Goal: Task Accomplishment & Management: Complete application form

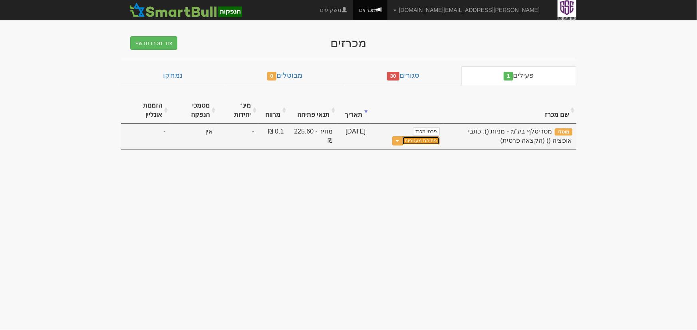
click at [423, 143] on link "פתיחת מעטפות" at bounding box center [420, 141] width 37 height 9
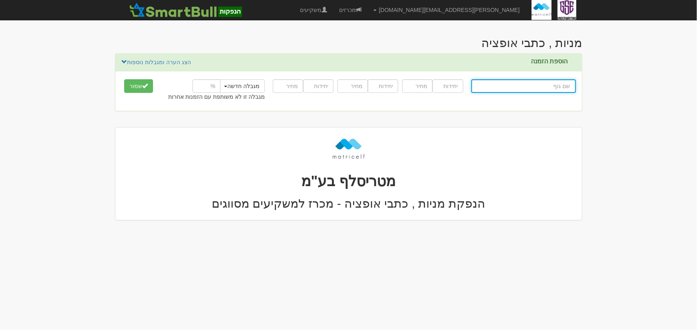
click at [514, 88] on input "text" at bounding box center [523, 86] width 105 height 14
click at [105, 180] on body "[PERSON_NAME][EMAIL_ADDRESS][DOMAIN_NAME] הגדרות חשבונות הנפקה תבניות הודעות קי…" at bounding box center [348, 165] width 697 height 330
click at [483, 76] on div at bounding box center [348, 91] width 466 height 40
click at [491, 83] on input "text" at bounding box center [523, 86] width 105 height 14
click at [539, 90] on input "text" at bounding box center [523, 86] width 105 height 14
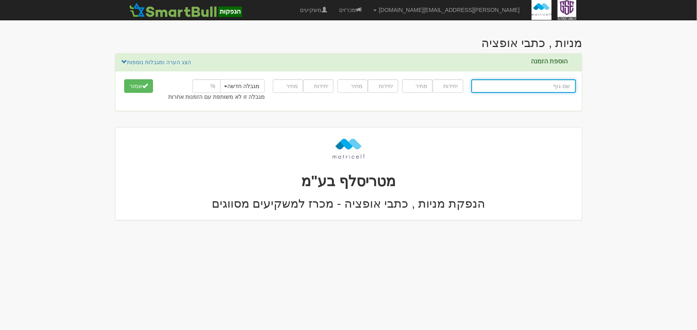
click at [539, 83] on input "text" at bounding box center [523, 86] width 105 height 14
type input "י"
type input "[PERSON_NAME]"
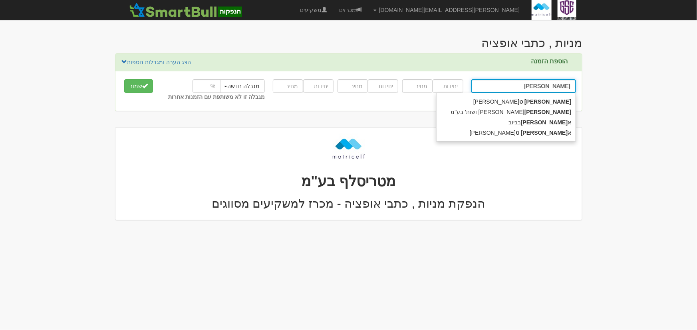
type input "יצחק טר"
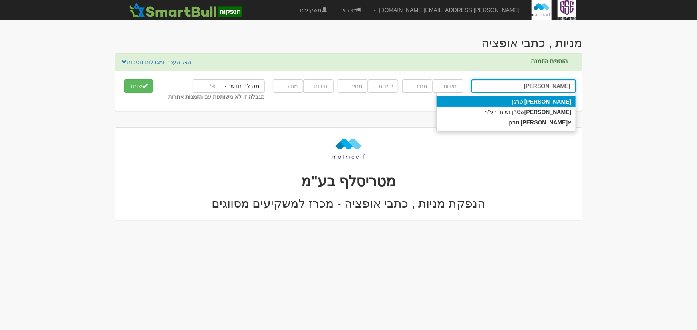
click at [522, 104] on strong "טר" at bounding box center [519, 102] width 7 height 6
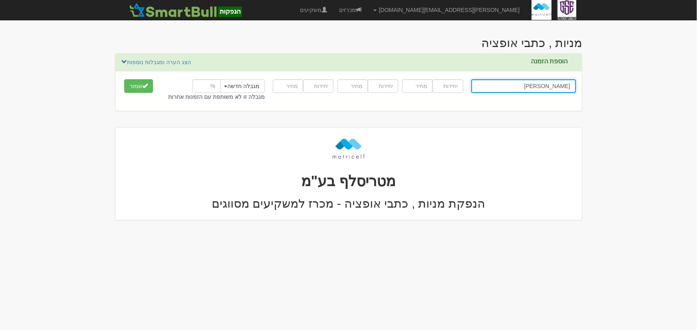
type input "[PERSON_NAME]"
click at [448, 87] on input "number" at bounding box center [447, 86] width 30 height 14
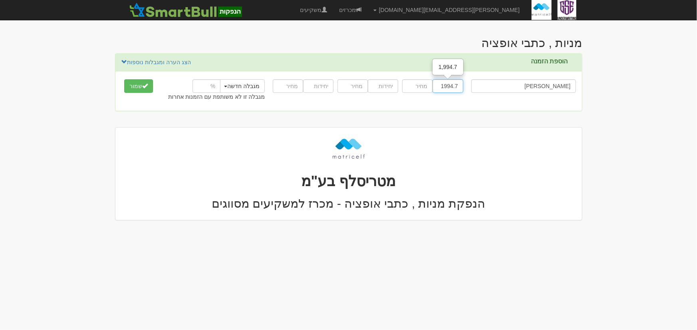
type input "1994.7"
type input "225.6"
click at [401, 107] on div "יצחק טרגן יצחק טר יצחק טר גן יצחק ש טר ן ושות' בע"מ א יציק טר גן 1994.7 225.6 2…" at bounding box center [348, 91] width 466 height 40
click at [226, 88] on button "מגבלה חדשה" at bounding box center [242, 86] width 46 height 14
click at [227, 85] on button "מגבלה חדשה" at bounding box center [242, 86] width 46 height 14
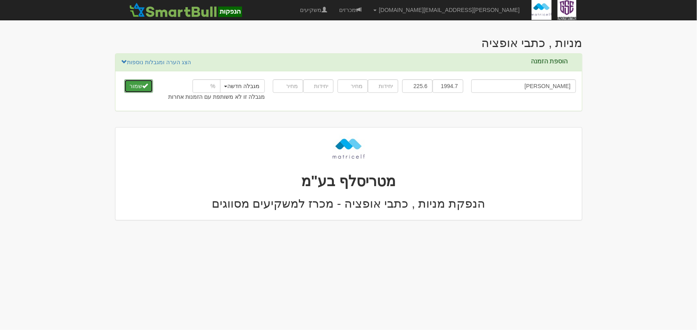
click at [151, 86] on button "שמור" at bounding box center [138, 86] width 29 height 14
drag, startPoint x: 452, startPoint y: 86, endPoint x: 470, endPoint y: 87, distance: 18.0
click at [470, 87] on div "יצחק טרגן יצחק טר יצחק טר גן יצחק ש טר ן ושות' בע"מ א יציק טר גן 1994.7 225.6" at bounding box center [348, 91] width 466 height 28
click at [558, 181] on h1 "מטריסלף בע"מ" at bounding box center [348, 182] width 454 height 16
drag, startPoint x: 453, startPoint y: 87, endPoint x: 461, endPoint y: 88, distance: 7.6
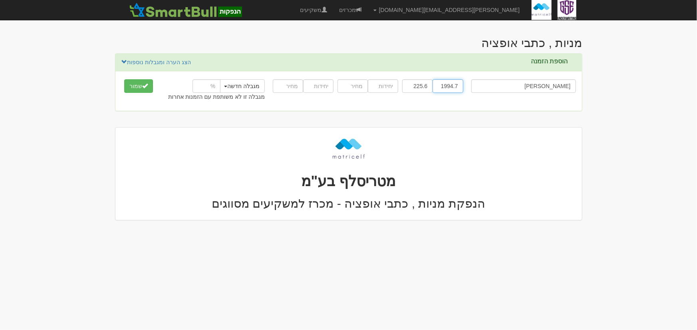
click at [463, 87] on div "1994.7 225.6" at bounding box center [432, 86] width 65 height 18
type input "1994"
click at [124, 79] on button "שמור" at bounding box center [138, 86] width 29 height 14
click at [449, 111] on div "יצחק טרגן יצחק טר יצחק טר גן יצחק ש טר ן ושות' בע"מ א יציק טר גן 1994 1,994 225…" at bounding box center [348, 91] width 466 height 40
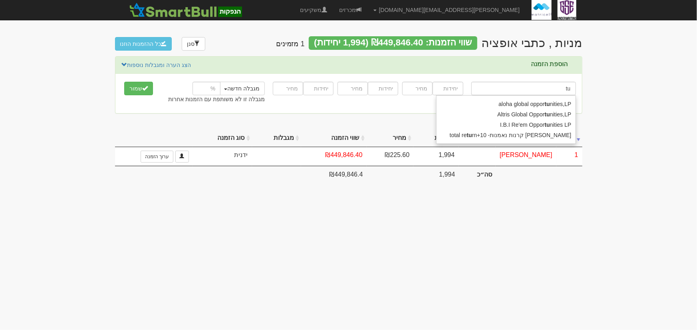
type input "t"
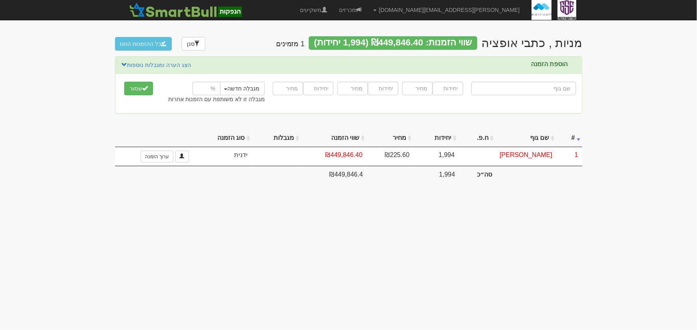
type input "א"
type input "אוהד שירותי אנרגיה בע"מ"
type input "או"
type input "אורי גרופ בע"מ"
type input "[PERSON_NAME]"
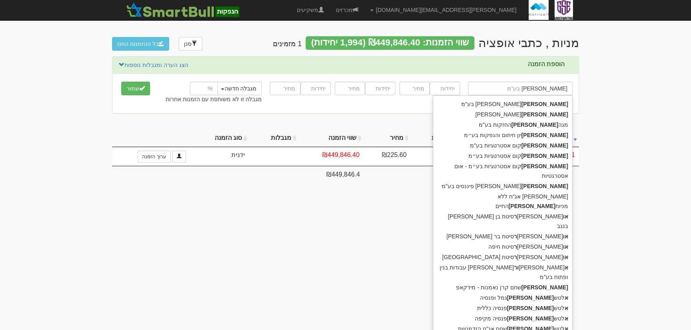
type input "אורקום אסטרטגיות בע"מ"
type input "אורק"
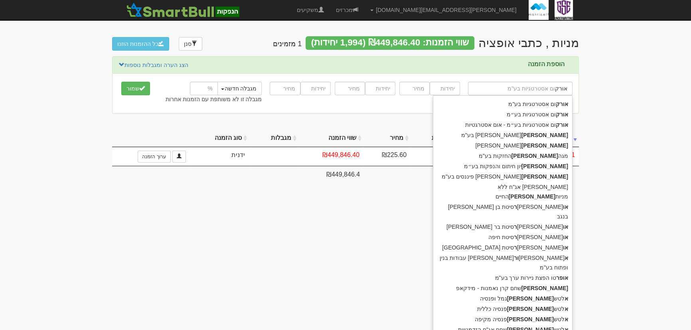
type input "אלטשולר שחם השתלמות כללי"
type input "אורקום אסטרטגיות בע"מ"
type input "אורק"
click at [548, 105] on div "אורק ום אסטרטגיות בע"מ" at bounding box center [502, 104] width 139 height 10
type input "אורקום אסטרטגיות בע"מ"
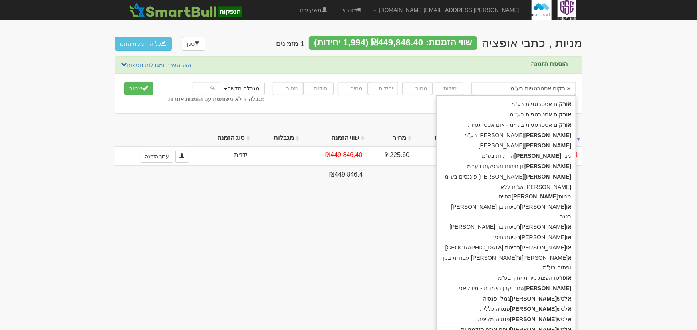
click at [548, 105] on div "אורקום אסטרטגיות בע"מ אורק אורק ום אסטרטגיות בע"מ אורק ום אסטרטגיות בע״מ אורק ו…" at bounding box center [348, 94] width 466 height 28
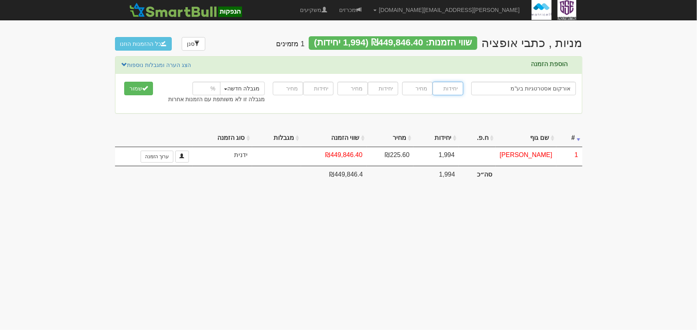
click at [451, 87] on input "number" at bounding box center [447, 89] width 30 height 14
type input "2770"
click at [416, 90] on input "number" at bounding box center [417, 89] width 30 height 14
type input "225.6"
drag, startPoint x: 154, startPoint y: 110, endPoint x: 154, endPoint y: 106, distance: 4.0
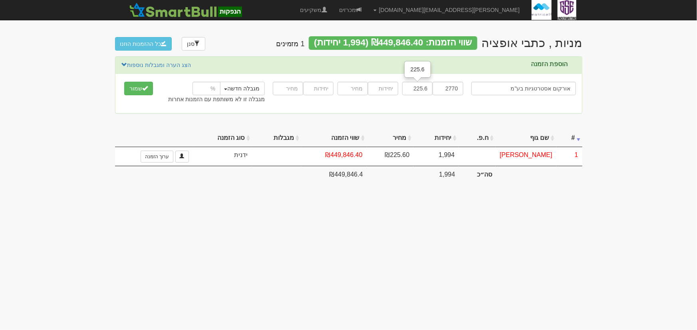
click at [155, 110] on div "אורקום אסטרטגיות בע"מ אורק אורק ום אסטרטגיות בע"מ אורק ום אסטרטגיות בע״מ אורק ו…" at bounding box center [348, 94] width 466 height 40
click at [145, 90] on span "submit" at bounding box center [145, 88] width 6 height 6
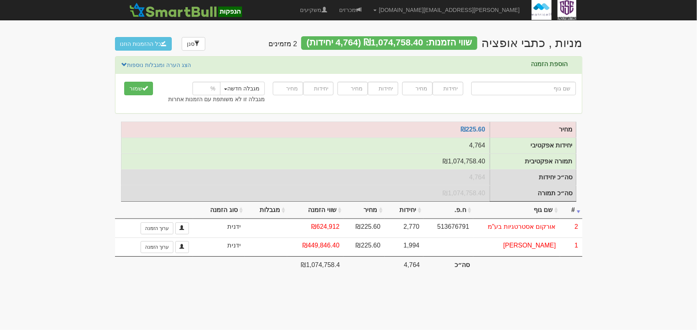
click at [514, 84] on input "text" at bounding box center [523, 89] width 105 height 14
click at [529, 94] on input "text" at bounding box center [523, 89] width 105 height 14
click at [532, 85] on input "text" at bounding box center [523, 89] width 105 height 14
type input "א"
type input "[PERSON_NAME]"
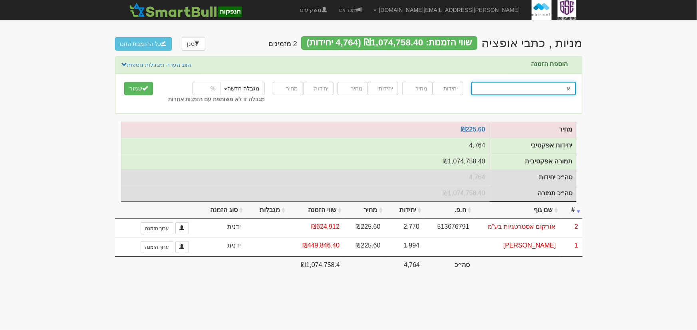
type input "אר"
type input "אריאל מור פיננסים"
type input "ארי"
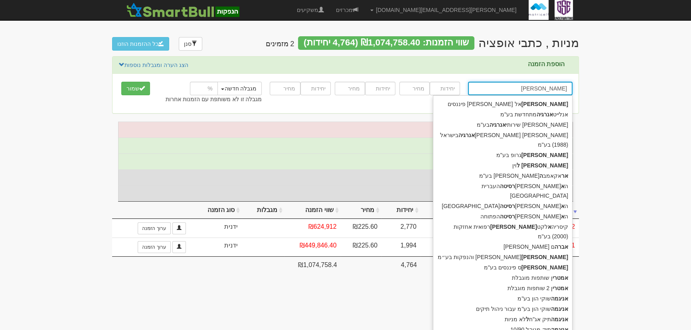
type input "אריה"
type input "אריאל מור פיננסים"
type input "ארי"
type input "ארז צדוביץ"
type input "אר"
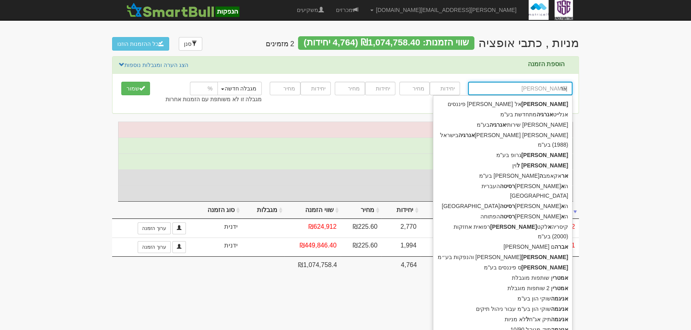
type input "א"
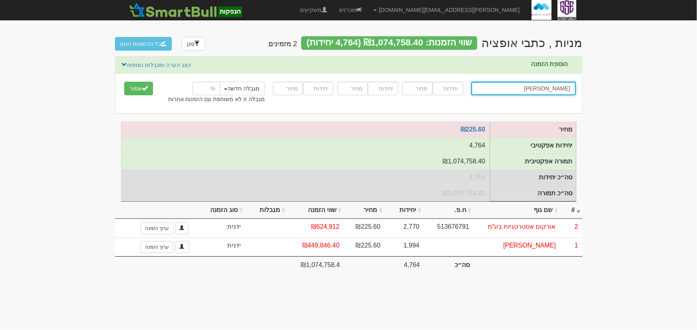
click at [0, 0] on div "החברה לניהול קרן השתלמות להנדס אים וטכנאים בע"מ" at bounding box center [0, 0] width 0 height 0
drag, startPoint x: 530, startPoint y: 93, endPoint x: 550, endPoint y: 93, distance: 20.4
click at [550, 93] on input "החברה לניהול קרן השתלמות להנדסאים וטכנאים בע"מ" at bounding box center [523, 89] width 105 height 14
drag, startPoint x: 648, startPoint y: 106, endPoint x: 663, endPoint y: 107, distance: 14.8
click at [663, 107] on body "aviran@gse.co.il הגדרות חשבונות הנפקה תבניות הודעות קיבול" at bounding box center [348, 165] width 697 height 330
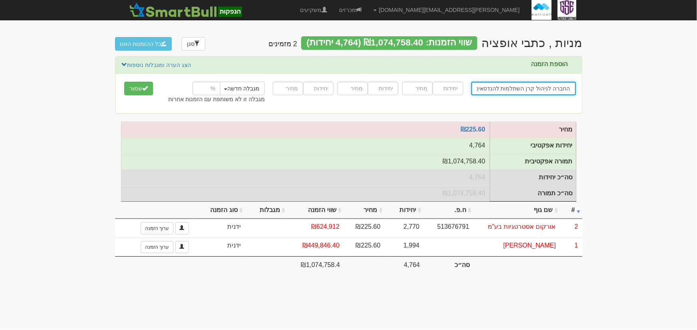
click at [552, 89] on input "החברה לניהול קרן השתלמות להנדסאים וטכנאים בע"מ" at bounding box center [523, 89] width 105 height 14
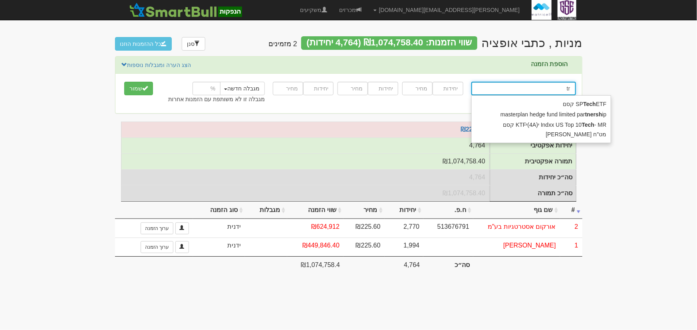
type input "t"
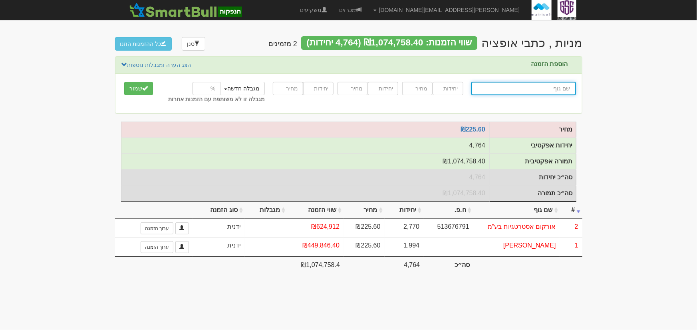
type input "א"
type input "ארז צדוביץ"
type input "אר"
type input "אריאל מור פיננסים"
type input "ארי"
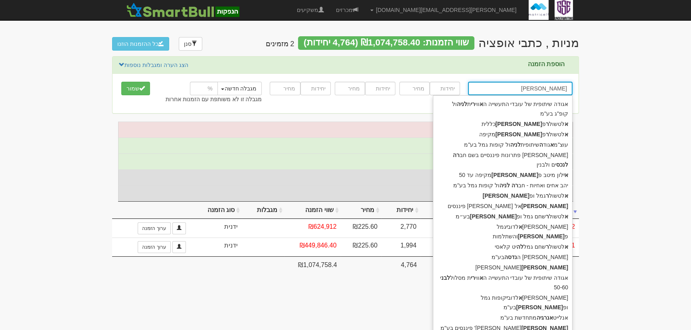
click at [121, 82] on button "שמור" at bounding box center [135, 89] width 29 height 14
drag, startPoint x: 524, startPoint y: 85, endPoint x: 529, endPoint y: 87, distance: 4.7
click at [527, 87] on input "אריה לנדסה" at bounding box center [520, 89] width 105 height 14
click at [531, 87] on input "אריה לנדסה" at bounding box center [520, 89] width 105 height 14
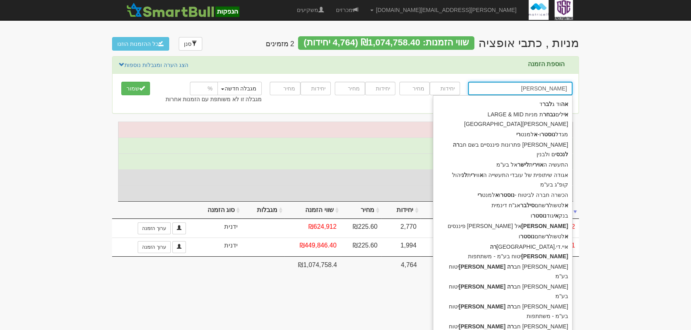
type input "[PERSON_NAME]"
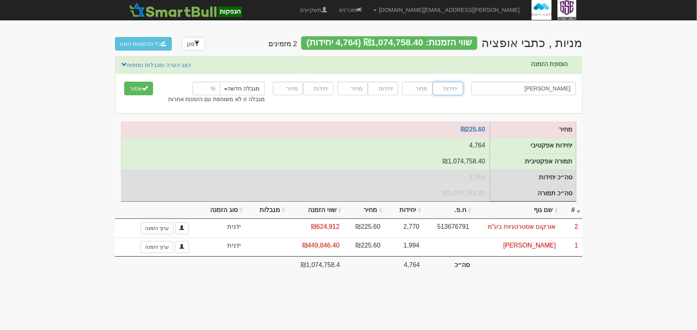
click at [461, 88] on input "number" at bounding box center [447, 89] width 30 height 14
type input "4000"
type input "225.6"
click at [149, 87] on button "שמור" at bounding box center [138, 89] width 29 height 14
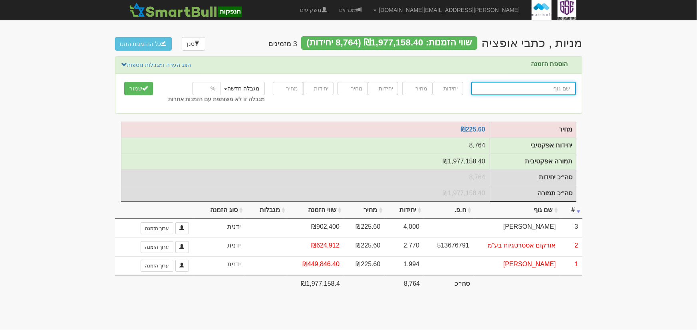
click at [549, 91] on input "text" at bounding box center [523, 89] width 105 height 14
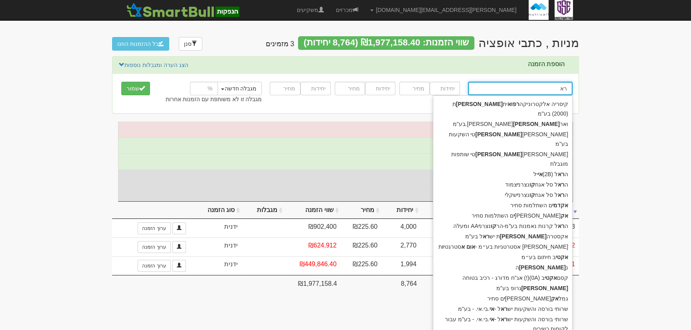
type input "ר"
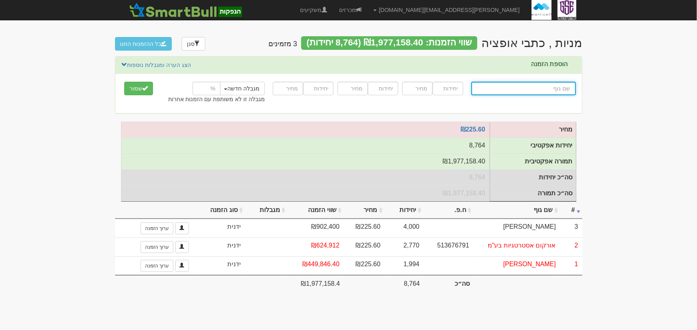
type input "i"
type input "I"
click at [556, 109] on div "I.B.I Re'em Opportunities LP" at bounding box center [540, 104] width 139 height 10
type input "I.B.I Re'em Opportunities LP"
click at [465, 83] on div at bounding box center [432, 89] width 65 height 18
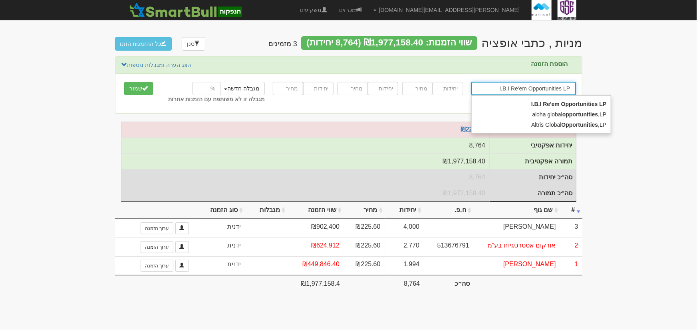
drag, startPoint x: 524, startPoint y: 89, endPoint x: 627, endPoint y: 105, distance: 103.4
click at [626, 105] on body "aviran@gse.co.il הגדרות חשבונות הנפקה תבניות הודעות קיבול" at bounding box center [348, 165] width 697 height 330
type input "I.B.I Re'em Opportunities LP"
type input "I.B.I Re'em Opportunities L"
click at [535, 85] on input "I.B.I Re'em Opportunities L" at bounding box center [523, 89] width 105 height 14
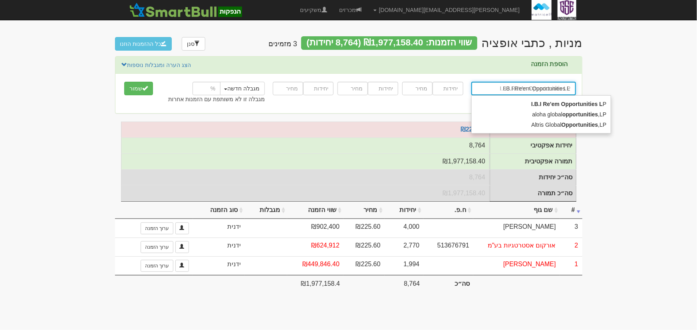
click at [535, 85] on input "I.B.I Re'em Opportunities L" at bounding box center [523, 89] width 105 height 14
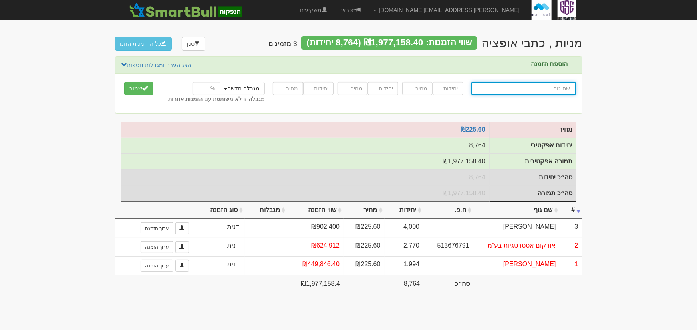
drag, startPoint x: 514, startPoint y: 90, endPoint x: 540, endPoint y: 91, distance: 25.6
click at [535, 91] on input "text" at bounding box center [523, 89] width 105 height 14
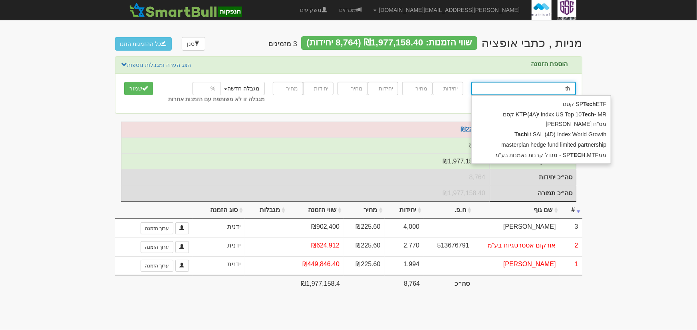
type input "t"
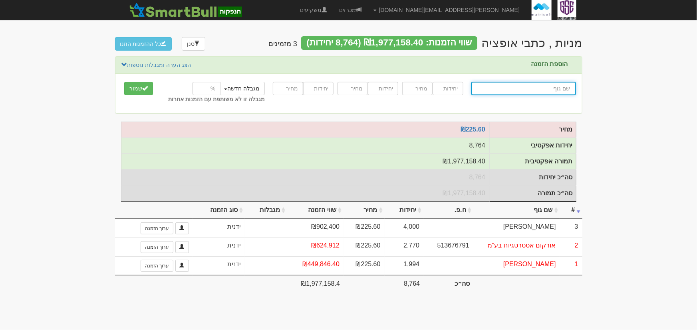
type input "ט"
type input "טאלנט בית השקעות בע"מ"
type input "טא"
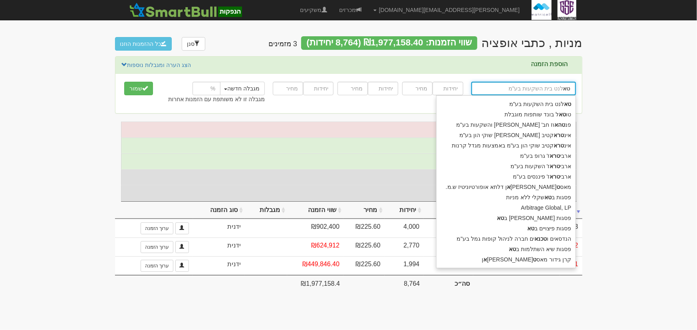
type input "ט"
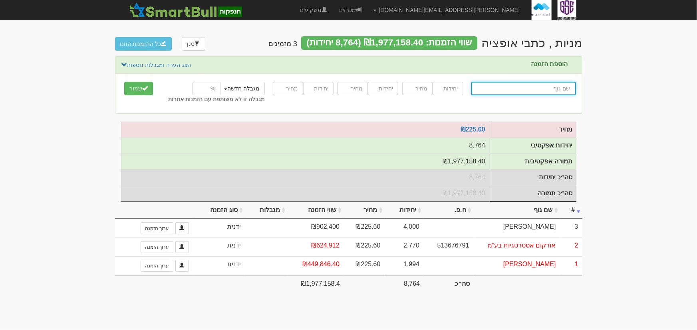
type input "א"
type input "אי בי אי 10/90"
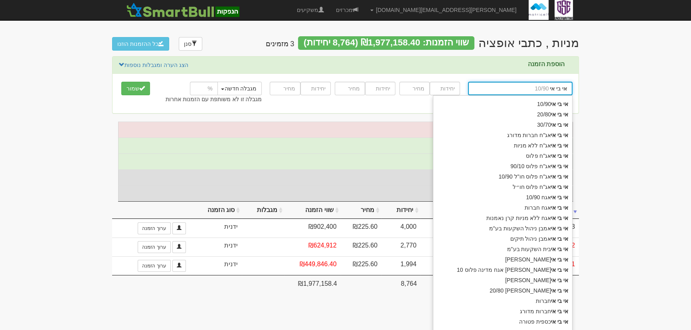
type input "אי בי אי"
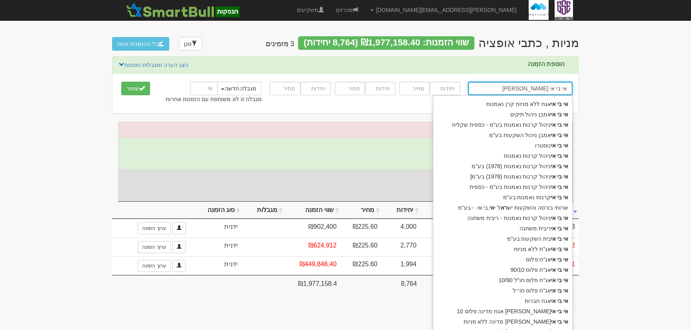
type input "אי בי אי [PERSON_NAME]"
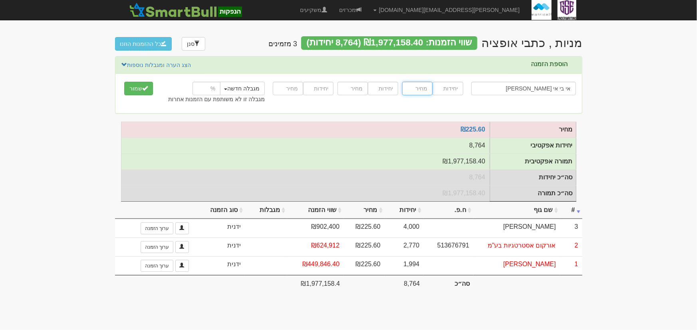
drag, startPoint x: 428, startPoint y: 85, endPoint x: 435, endPoint y: 90, distance: 8.6
click at [434, 89] on div at bounding box center [432, 89] width 61 height 18
click at [449, 97] on div "אי בי אי ראם אקויטי אי בי אי ראם אקויטי אי בי אי אגח ללא מניות קרן נאמנות אי בי…" at bounding box center [348, 94] width 466 height 28
click at [451, 87] on input "number" at bounding box center [447, 89] width 30 height 14
type input "6648"
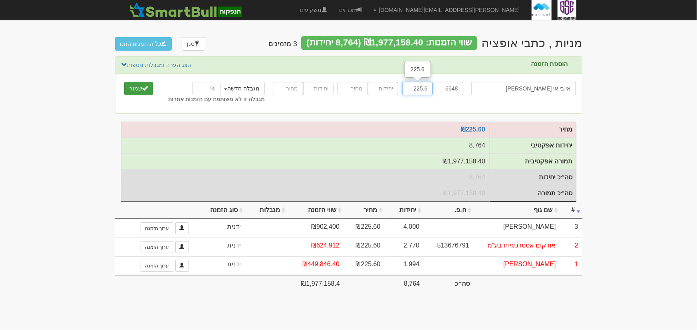
type input "225.6"
click at [139, 91] on button "שמור" at bounding box center [138, 89] width 29 height 14
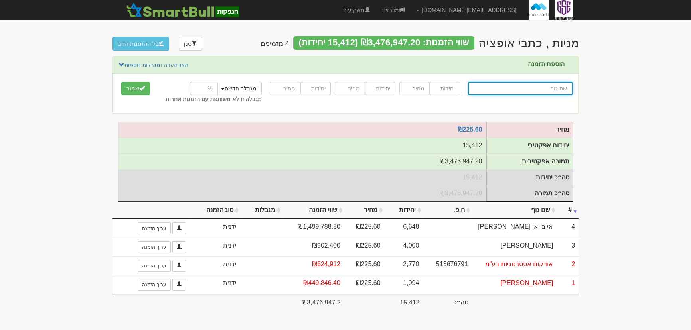
click at [546, 91] on input "text" at bounding box center [520, 89] width 105 height 14
click at [546, 89] on input "text" at bounding box center [520, 89] width 105 height 14
type input "e"
type input "eden Discovery, LP"
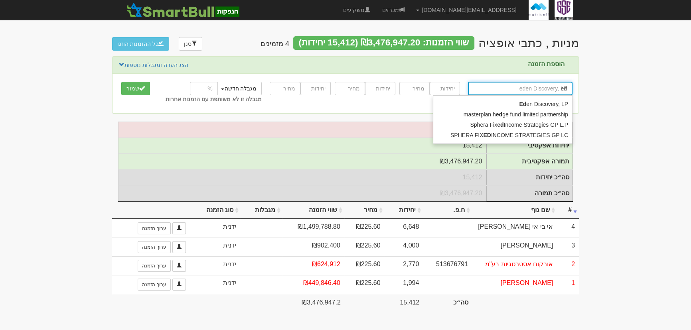
type input "ede"
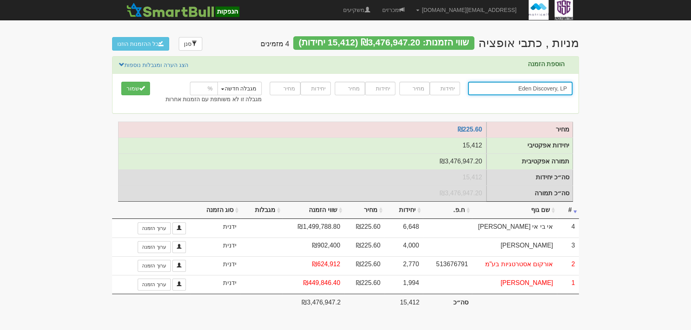
type input "Eden Discovery, LP"
type input "2300"
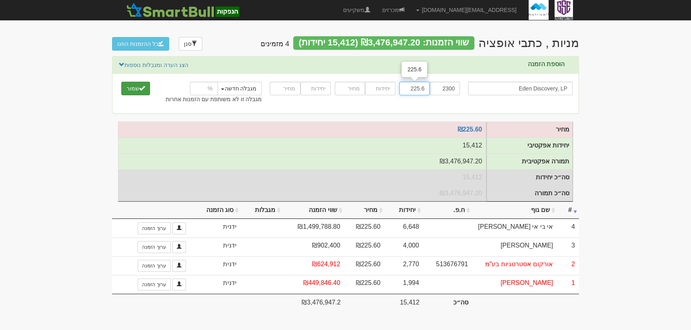
type input "225.6"
click at [139, 84] on button "שמור" at bounding box center [135, 89] width 29 height 14
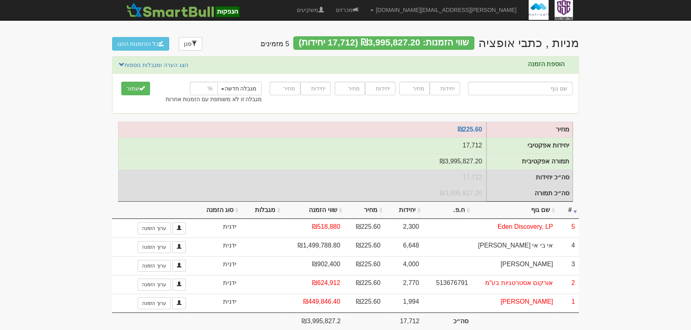
click at [541, 90] on input "text" at bounding box center [520, 89] width 105 height 14
type input "t"
type input "א"
type input "א. עסקי החזקות בע"מ"
type input "א."
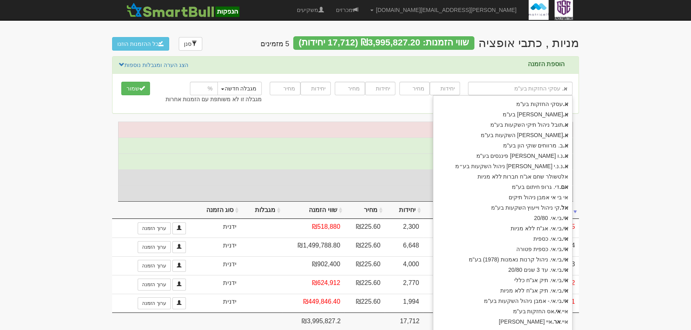
type input "א.ס ברטמן השקעות בע"מ"
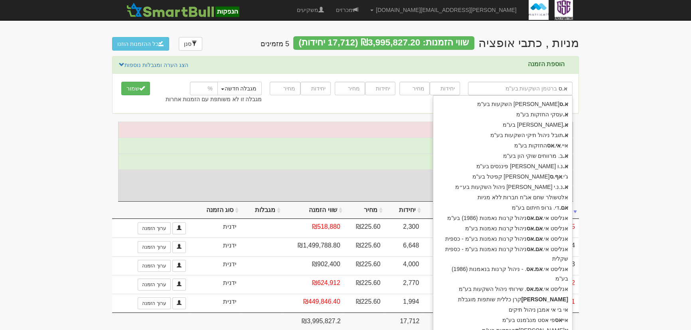
type input "א.ס"
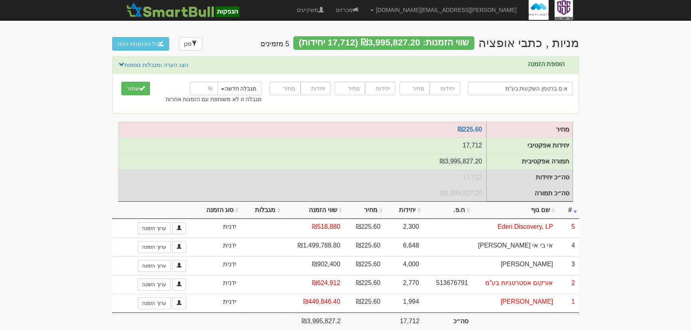
type input "א.ס ברטמן השקעות בע"מ"
type input "2500"
type input "225.6"
click at [142, 88] on span "submit" at bounding box center [142, 88] width 6 height 6
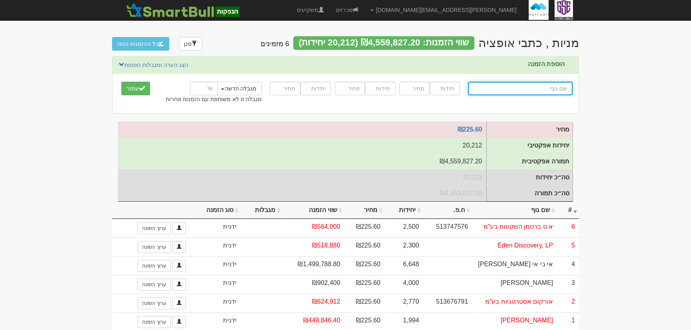
click at [553, 86] on input "text" at bounding box center [520, 89] width 105 height 14
type input "א"
type input "אי בי אי 10/90"
type input "אי"
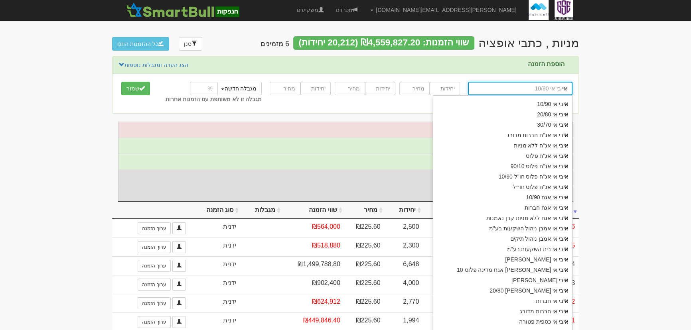
type input "איי [PERSON_NAME] חברה לביטוח בע"מ"
type input "איי"
type input "[PERSON_NAME]"
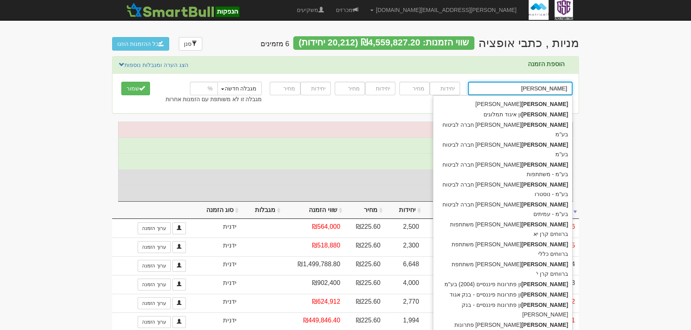
type input "איילון איגוד תמלוגים"
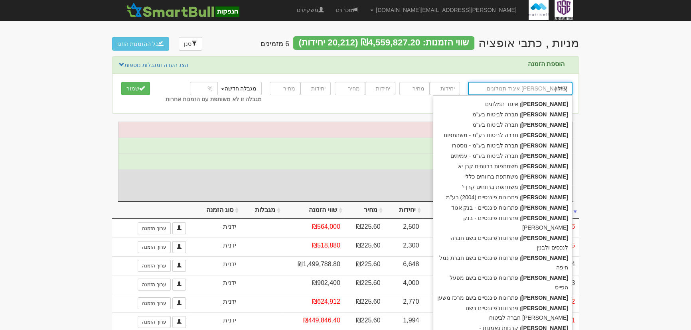
type input "איילון"
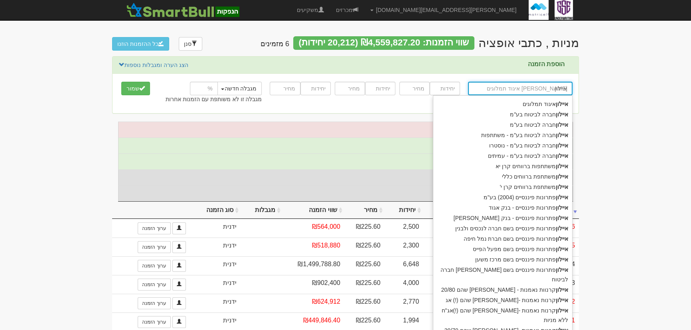
type input "איילון ק"
type input "איילון איגוד תמלוגים"
type input "איילו"
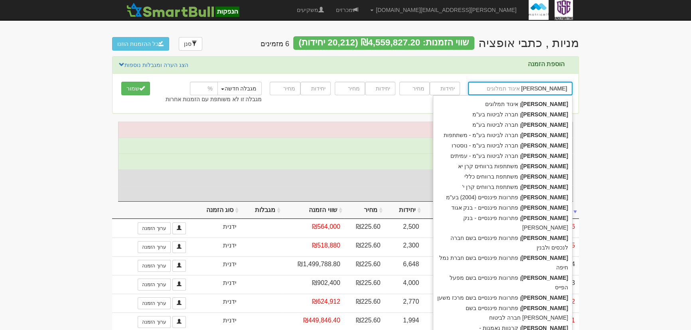
type input "אייל גוטרמן"
type input "אייל"
type input "איי אי ג'י חברה לביטוח בע"מ"
type input "איי"
type input "אי בי אי 10/90"
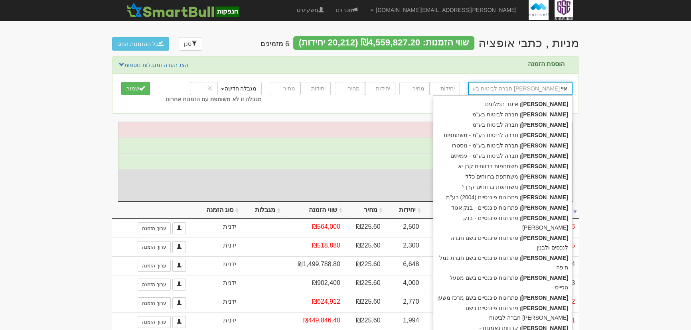
type input "אי"
type input "א"
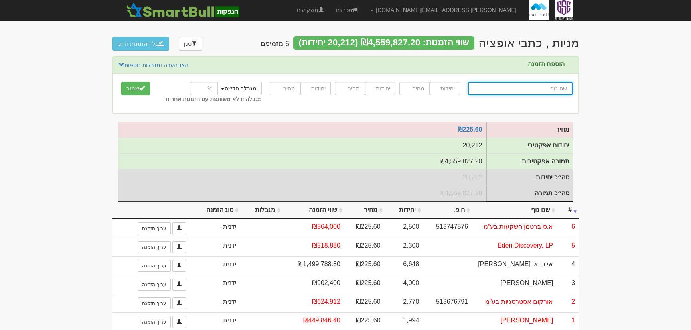
type input "ח"
type input "חצבים לונג שותפות מוגבלת"
type input "חצבים"
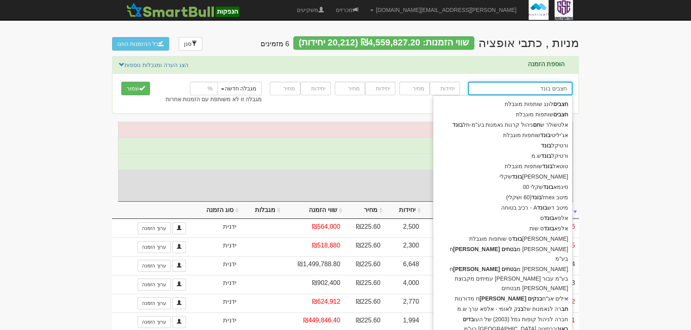
type input "חצבים בונד"
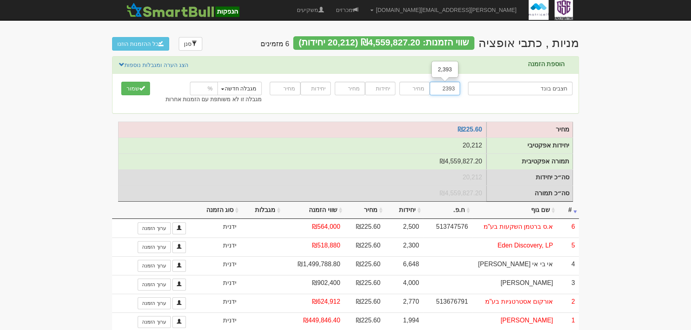
type input "2393"
type input "225.6"
click at [330, 88] on div at bounding box center [300, 89] width 65 height 18
click at [326, 112] on div "חצבים בונד חצבים בונד חצבים לונג שותפות מוגבלת חצבים שותפות מוגבלת אלטשולר ש חם…" at bounding box center [346, 94] width 466 height 40
click at [140, 93] on button "שמור" at bounding box center [135, 89] width 29 height 14
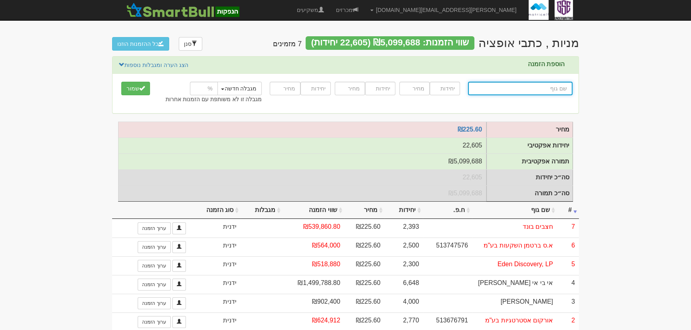
click at [567, 89] on input "text" at bounding box center [520, 89] width 105 height 14
type input "ק"
type input "קרן אופטימוס שותפות מוגבלת"
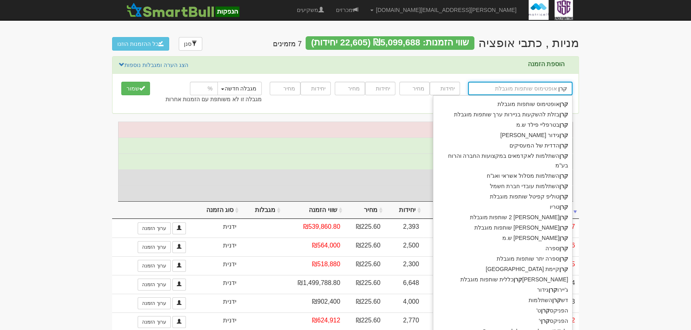
type input "קרן ב"
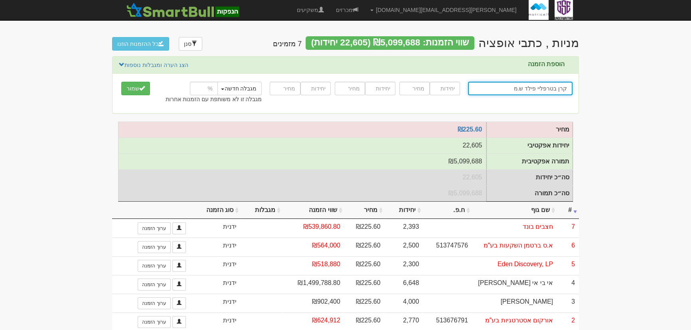
type input "קרן בטרפליי פילד ש.מ"
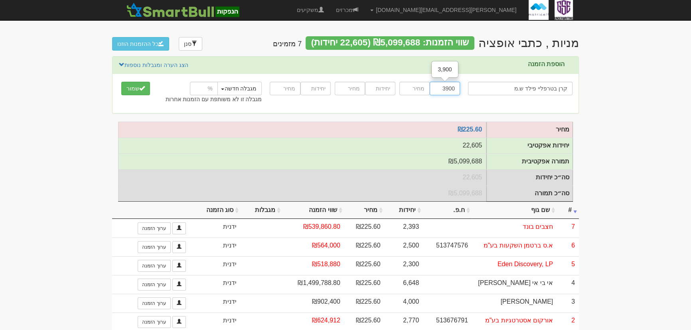
type input "3900"
type input "225.6"
click at [133, 87] on button "שמור" at bounding box center [135, 89] width 29 height 14
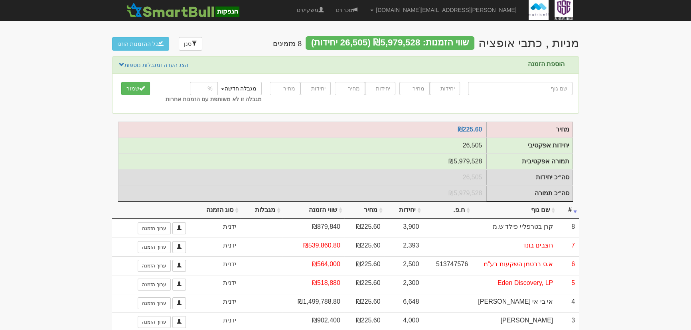
click at [518, 86] on input "text" at bounding box center [520, 89] width 105 height 14
type input "ח"
type input "חצבים בונד"
type input "חצבים"
type input "חצבים ן"
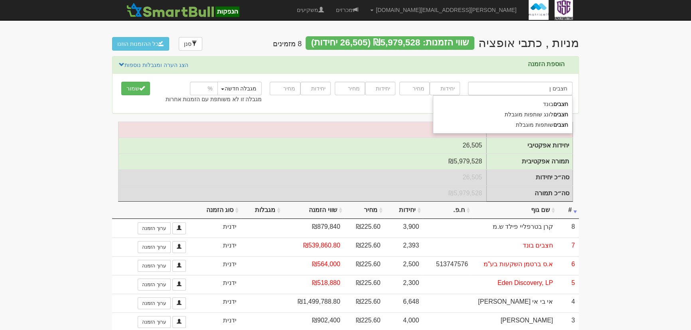
type input "חצבים בונד"
type input "חצבים"
type input "חצבים ו"
type input "חצבים בונד"
type input "חצבים"
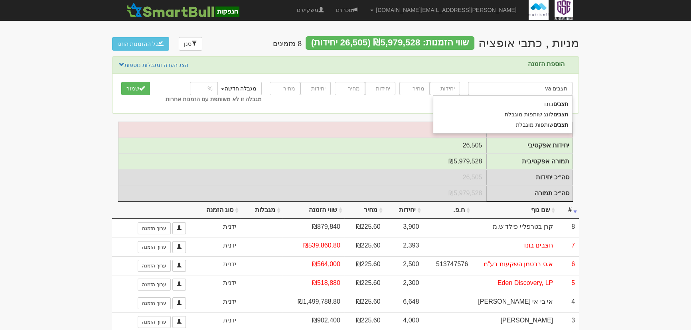
type input "חצבים v"
type input "חצבים בונד"
type input "חצ"
type input "ח"
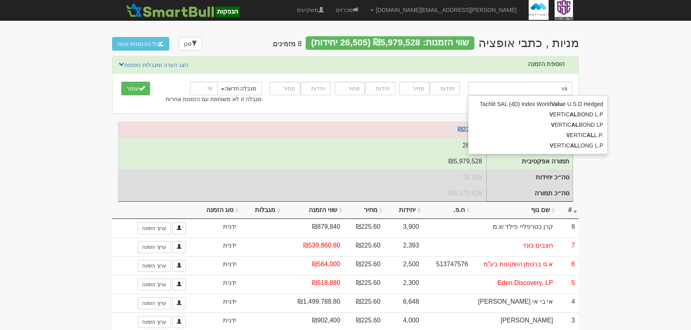
type input "v"
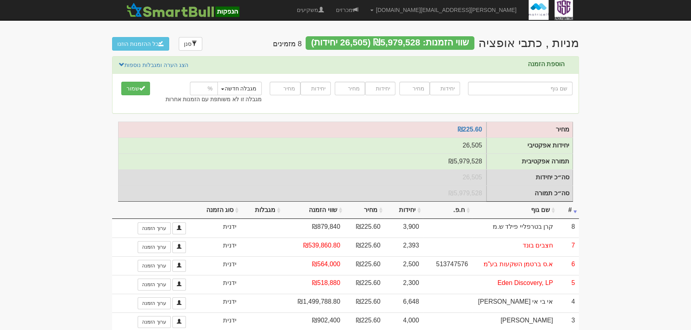
type input "ח"
type input "חצבים בונד"
type input "חצבים"
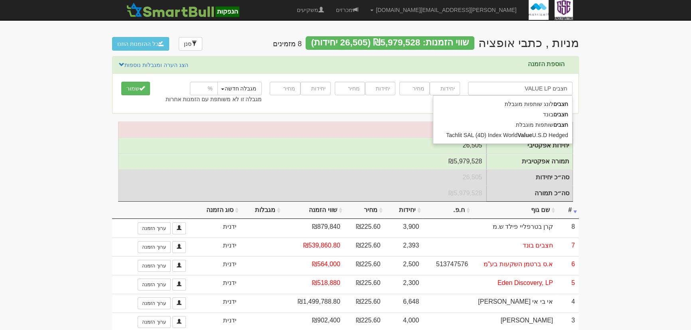
type input "חצבים VALUE LP"
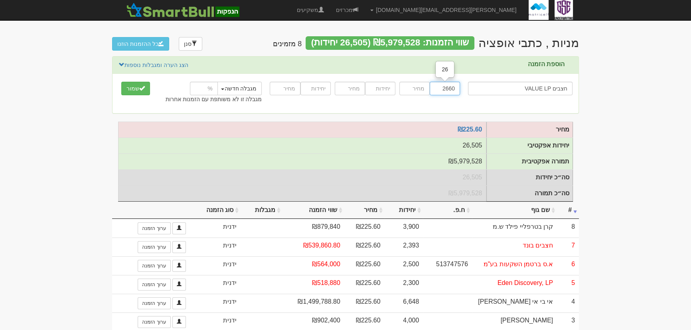
type input "2660"
type input "225.6"
click at [129, 92] on button "שמור" at bounding box center [135, 89] width 29 height 14
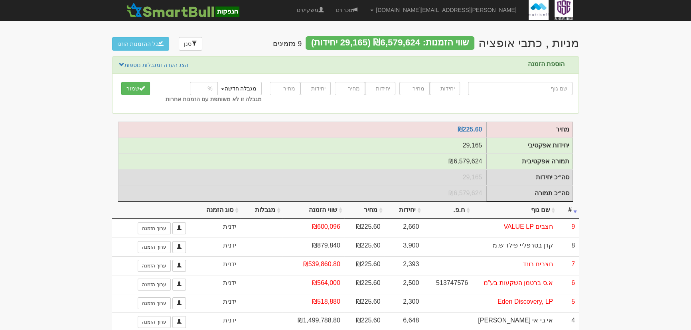
click at [544, 87] on input "text" at bounding box center [520, 89] width 105 height 14
type input "t"
type input "א"
type input "אי בי אי 10/90"
type input "אי"
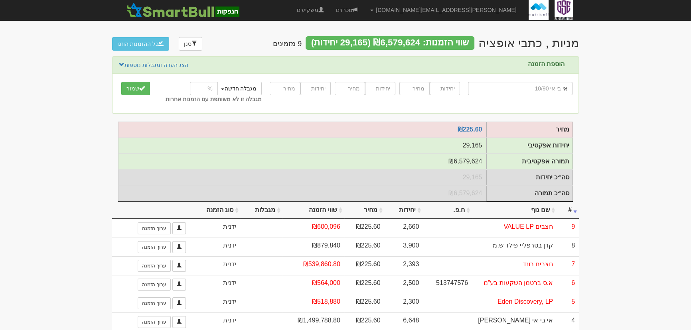
type input "איי [PERSON_NAME] חברה לביטוח בע"מ"
type input "איי"
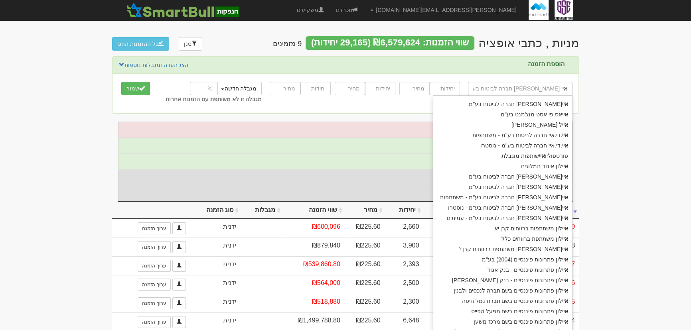
type input "[PERSON_NAME]"
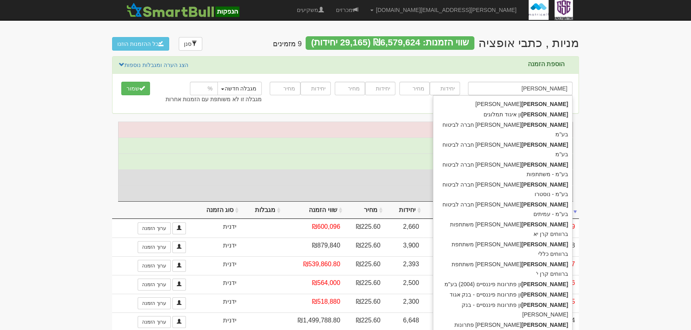
type input "איילון איגוד תמלוגים"
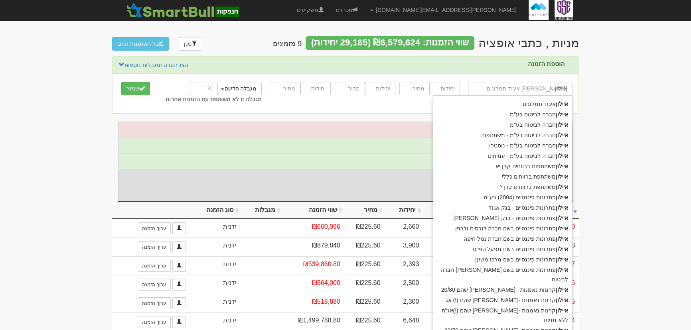
type input "איילון"
type input "איילון ק"
type input "איילון קרנות נאמנות -פסטרנק שהם (!) אג"
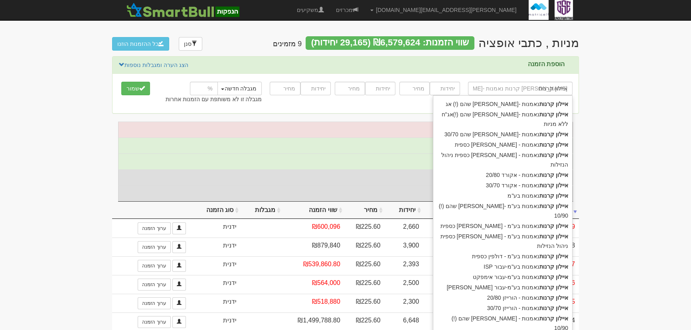
type input "איילון קרנות"
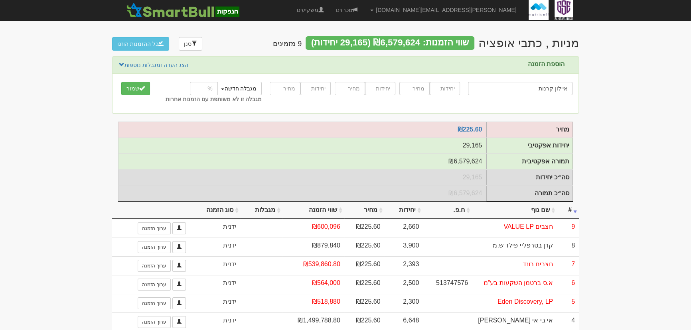
click at [635, 146] on body "aviran@gse.co.il הגדרות חשבונות הנפקה תבניות הודעות קיבול" at bounding box center [345, 210] width 691 height 420
click at [454, 89] on input "number" at bounding box center [445, 89] width 30 height 14
click at [451, 81] on div at bounding box center [430, 89] width 61 height 18
drag, startPoint x: 451, startPoint y: 104, endPoint x: 451, endPoint y: 98, distance: 5.6
click at [451, 102] on div "איילון קרנות איילון קרנות איילון קרנות נאמנות -פסטרנק שהם (!) אג איילון קרנות נ…" at bounding box center [346, 94] width 466 height 28
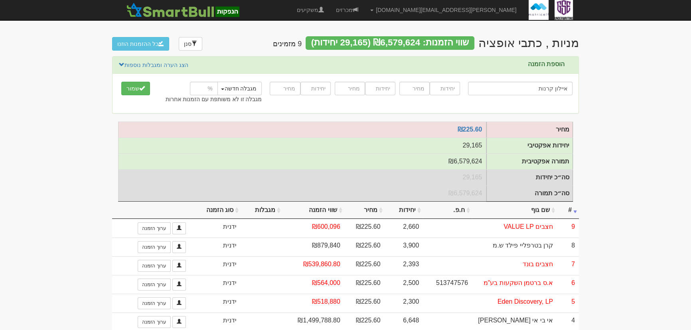
click at [451, 95] on div at bounding box center [430, 89] width 61 height 18
click at [451, 93] on input "number" at bounding box center [445, 89] width 30 height 14
type input "2010"
type input "225.6"
click at [145, 85] on button "שמור" at bounding box center [135, 89] width 29 height 14
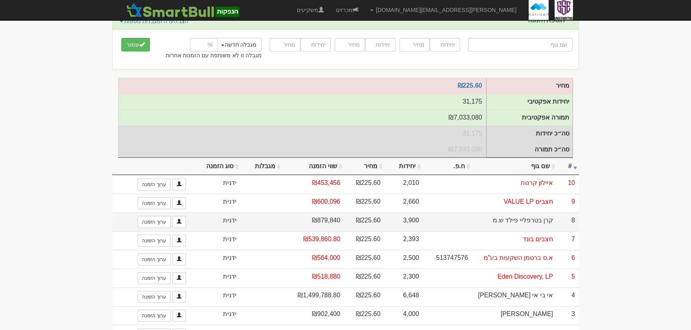
scroll to position [113, 0]
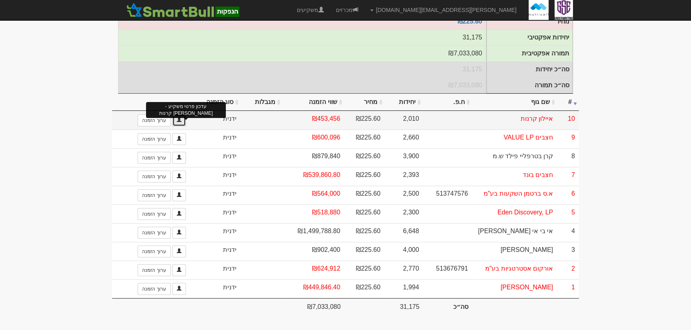
click at [178, 123] on link at bounding box center [179, 121] width 14 height 12
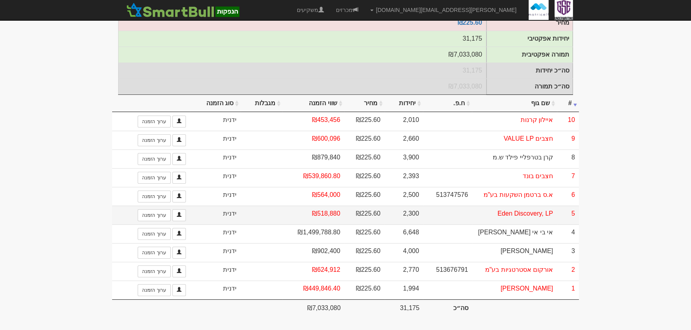
scroll to position [113, 0]
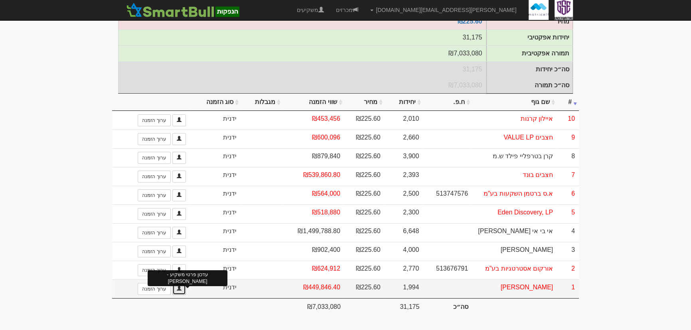
click at [180, 287] on span at bounding box center [179, 288] width 5 height 5
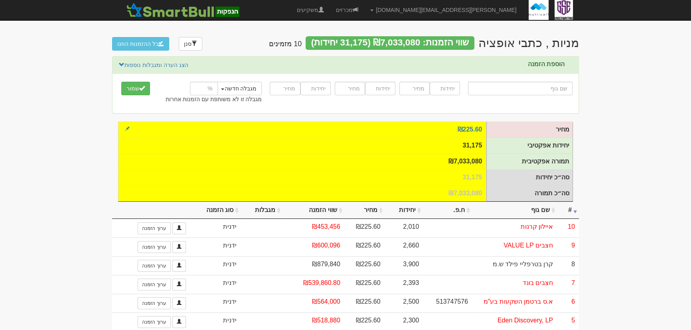
click at [473, 143] on td "31,175" at bounding box center [302, 146] width 368 height 16
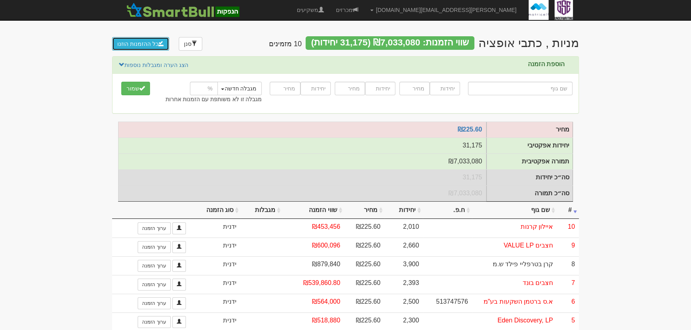
click at [154, 46] on button "כל ההזמנות הוזנו" at bounding box center [140, 44] width 57 height 14
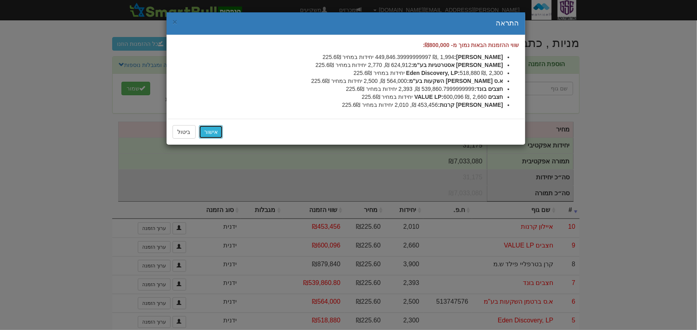
click at [219, 129] on link "אישור" at bounding box center [211, 132] width 24 height 14
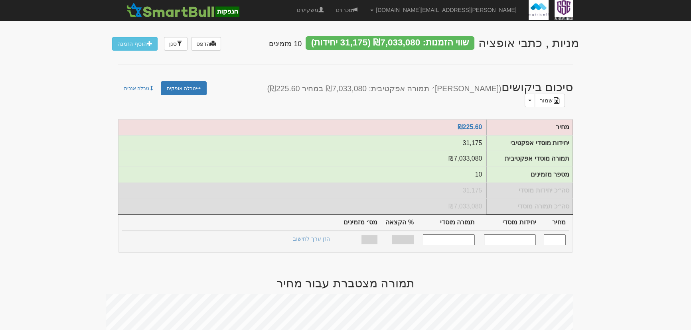
drag, startPoint x: 435, startPoint y: 43, endPoint x: 374, endPoint y: 49, distance: 61.4
click at [348, 42] on div "שווי הזמנות: ₪7,033,080 (31,175 יחידות)" at bounding box center [390, 43] width 168 height 14
drag, startPoint x: 558, startPoint y: 77, endPoint x: 329, endPoint y: 66, distance: 229.8
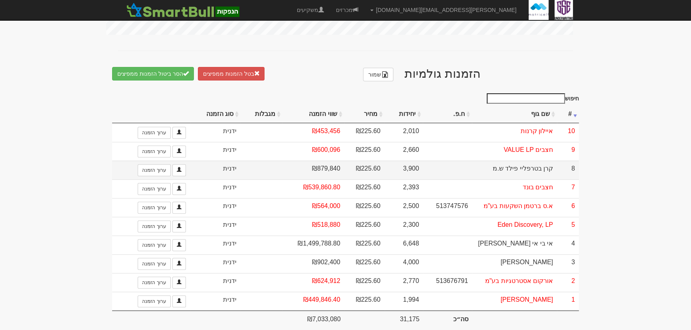
scroll to position [394, 0]
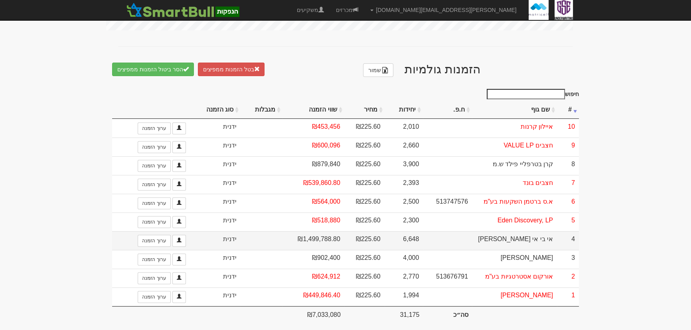
drag, startPoint x: 416, startPoint y: 160, endPoint x: 487, endPoint y: 241, distance: 108.6
click at [486, 244] on tbody "10 [PERSON_NAME] קרנות 2,010 ₪225.60 ₪453,456 ערוך הזמנה 9" at bounding box center [345, 213] width 467 height 188
click at [487, 241] on td "אי בי אי [PERSON_NAME]" at bounding box center [514, 241] width 85 height 19
drag, startPoint x: 401, startPoint y: 224, endPoint x: 330, endPoint y: 95, distance: 147.4
click at [330, 101] on table "# שם גוף ח.פ. יחידות מחיר שווי הזמנה מגבלות מגבלה - קבוצה מגבלה - אחוז מגבלה - …" at bounding box center [345, 211] width 467 height 221
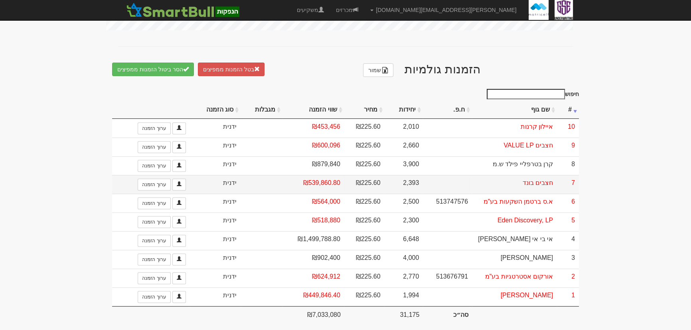
click at [441, 175] on td at bounding box center [447, 184] width 49 height 19
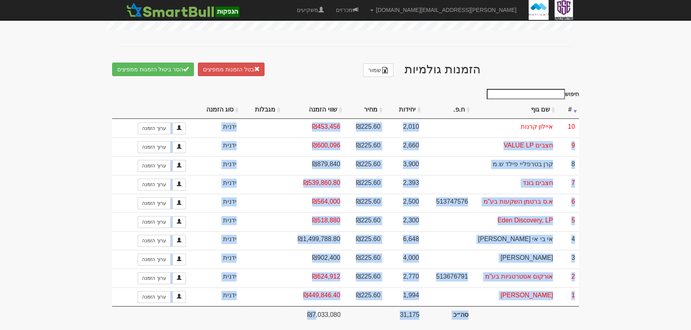
drag, startPoint x: 422, startPoint y: 122, endPoint x: 315, endPoint y: 313, distance: 218.6
click at [315, 313] on table "# שם גוף ח.פ. יחידות מחיר שווי הזמנה מגבלות מגבלה - קבוצה מגבלה - אחוז מגבלה - …" at bounding box center [345, 211] width 467 height 221
click at [350, 307] on td at bounding box center [364, 315] width 40 height 16
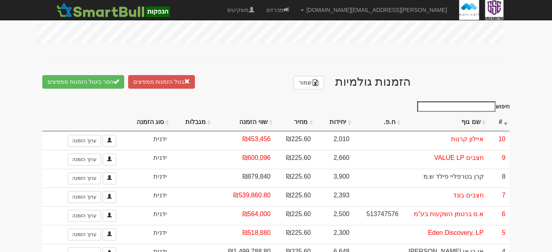
scroll to position [533, 0]
